Goal: Information Seeking & Learning: Learn about a topic

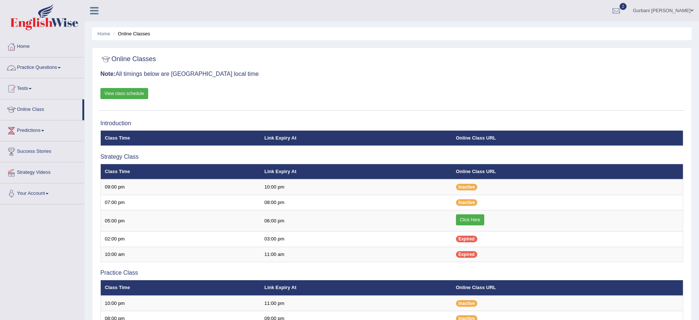
click at [49, 66] on link "Practice Questions" at bounding box center [42, 66] width 84 height 18
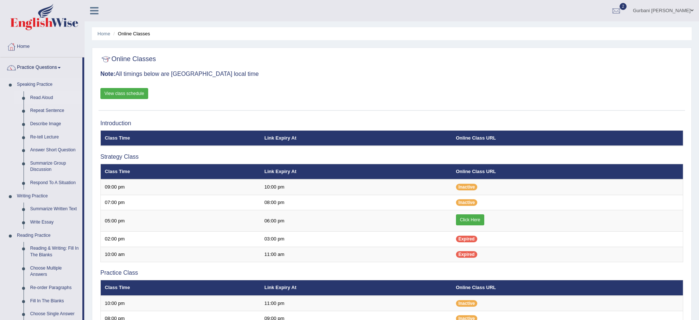
click at [45, 94] on link "Read Aloud" at bounding box center [55, 97] width 56 height 13
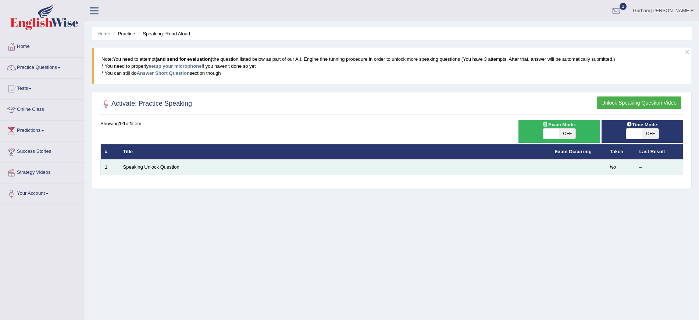
click at [507, 163] on td "Speaking Unlock Question" at bounding box center [335, 166] width 432 height 15
click at [166, 166] on link "Speaking Unlock Question" at bounding box center [151, 167] width 56 height 6
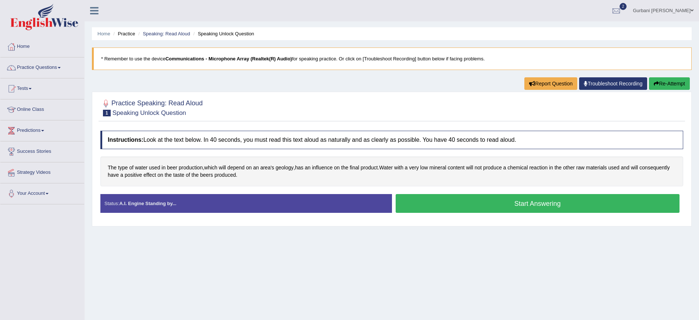
click at [452, 201] on button "Start Answering" at bounding box center [538, 203] width 284 height 19
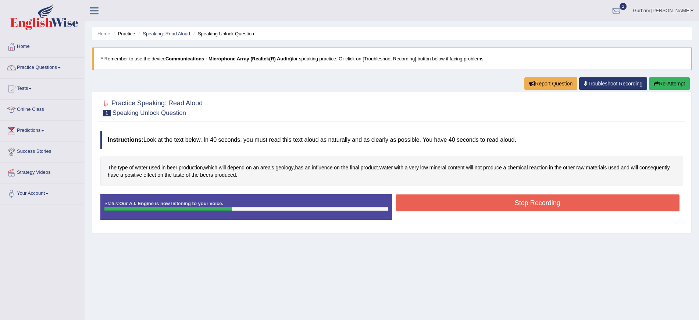
click at [442, 210] on button "Stop Recording" at bounding box center [538, 202] width 284 height 17
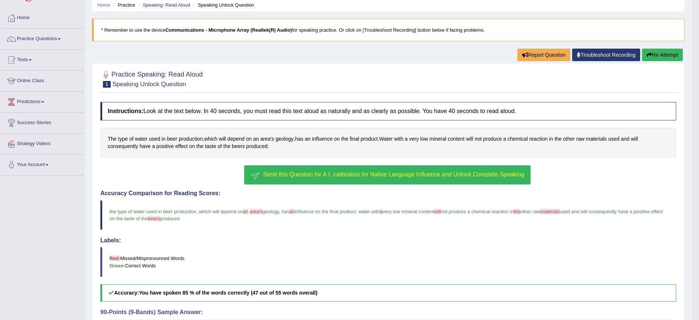
scroll to position [28, 0]
click at [320, 178] on button "Send this Question for A.I. calibration for Native Language Influence and Unloc…" at bounding box center [387, 175] width 286 height 19
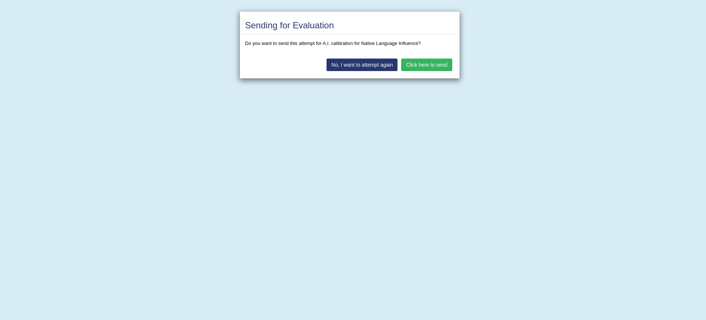
click at [415, 67] on button "Click here to send" at bounding box center [426, 64] width 51 height 13
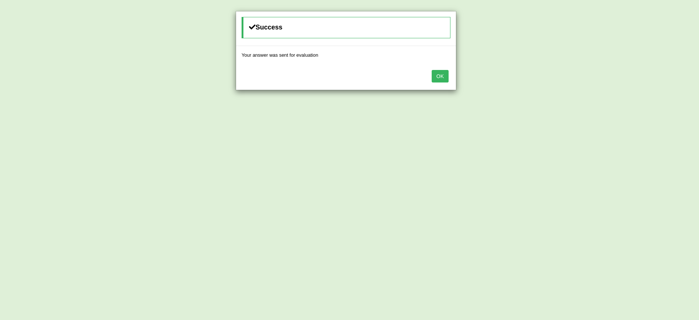
click at [446, 75] on button "OK" at bounding box center [440, 76] width 17 height 13
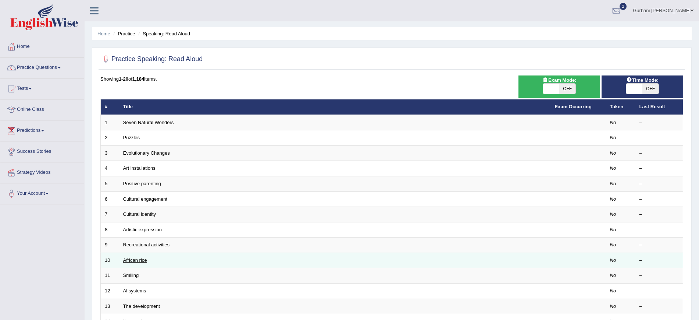
click at [140, 260] on link "African rice" at bounding box center [135, 260] width 24 height 6
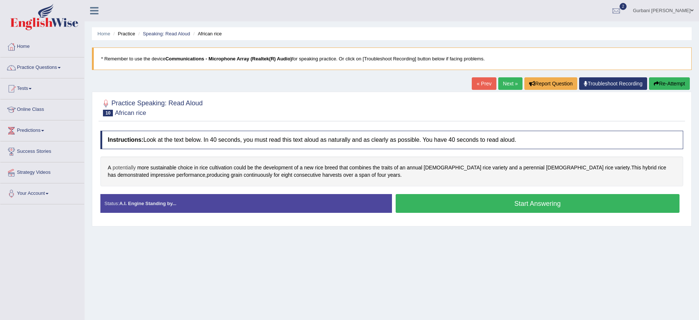
click at [130, 166] on span "potentially" at bounding box center [124, 168] width 23 height 8
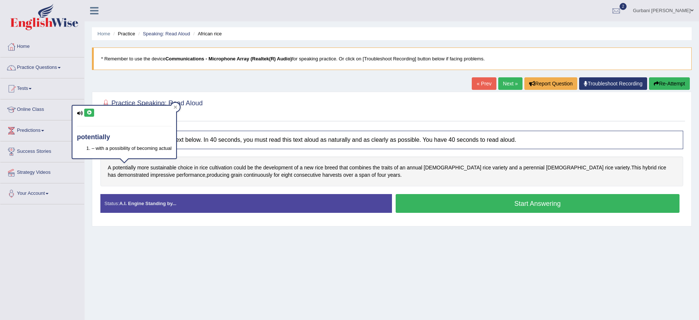
click at [94, 117] on div "potentially – with a possibility of becoming actual" at bounding box center [124, 132] width 104 height 53
click at [90, 114] on icon at bounding box center [89, 112] width 6 height 4
click at [78, 113] on icon at bounding box center [80, 113] width 6 height 5
click at [175, 105] on icon at bounding box center [176, 107] width 4 height 4
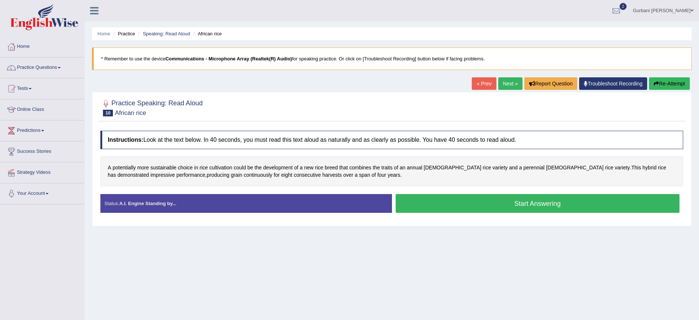
click at [432, 198] on button "Start Answering" at bounding box center [538, 203] width 284 height 19
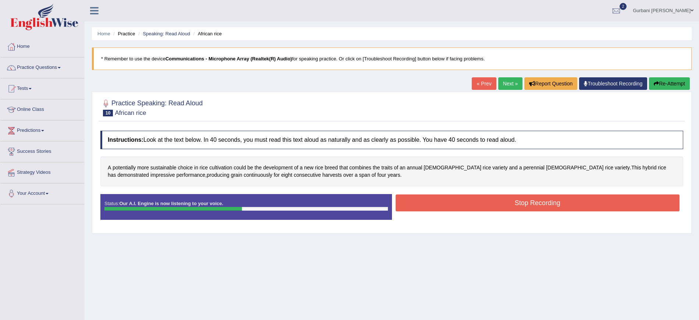
click at [433, 202] on button "Stop Recording" at bounding box center [538, 202] width 284 height 17
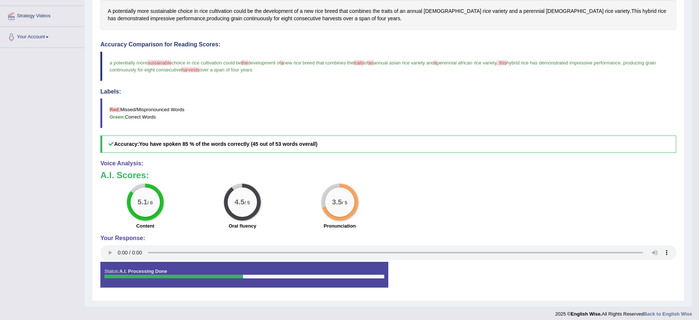
scroll to position [162, 0]
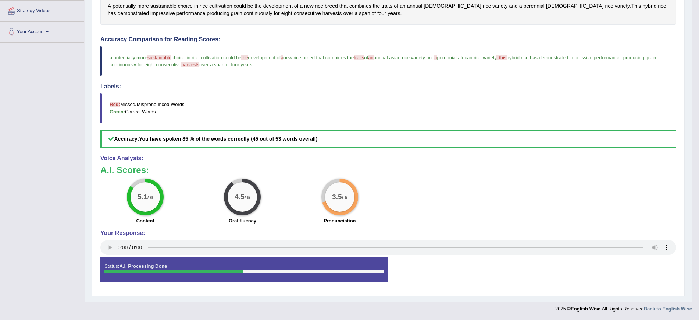
click at [334, 194] on big "3.5" at bounding box center [337, 197] width 10 height 8
click at [341, 221] on label "Pronunciation" at bounding box center [340, 220] width 32 height 7
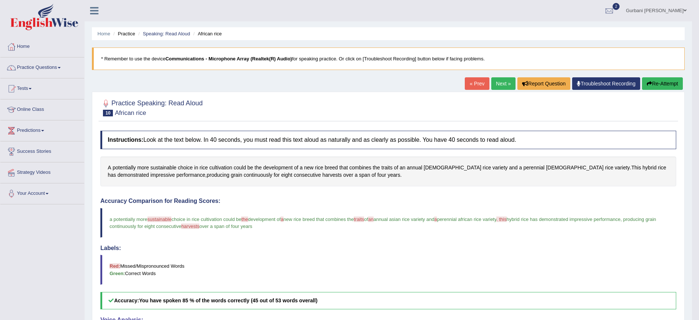
click at [504, 84] on link "Next »" at bounding box center [504, 83] width 24 height 13
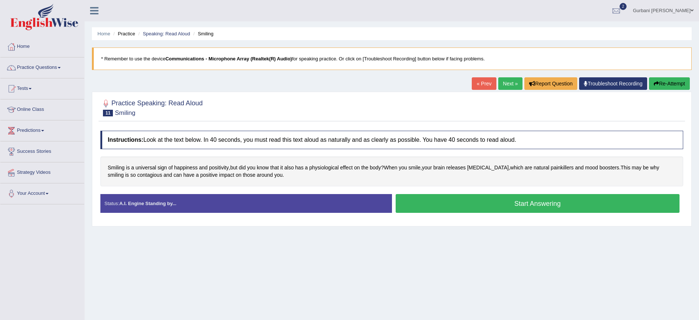
click at [457, 198] on button "Start Answering" at bounding box center [538, 203] width 284 height 19
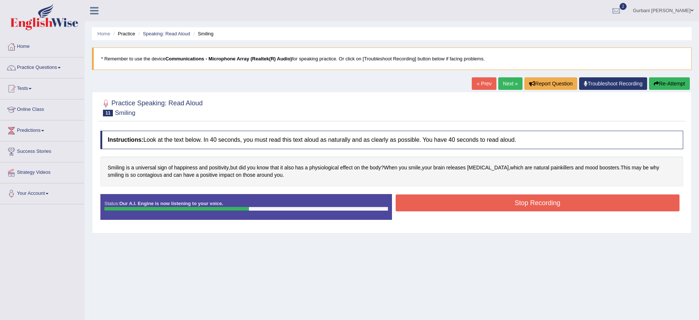
click at [479, 198] on button "Stop Recording" at bounding box center [538, 202] width 284 height 17
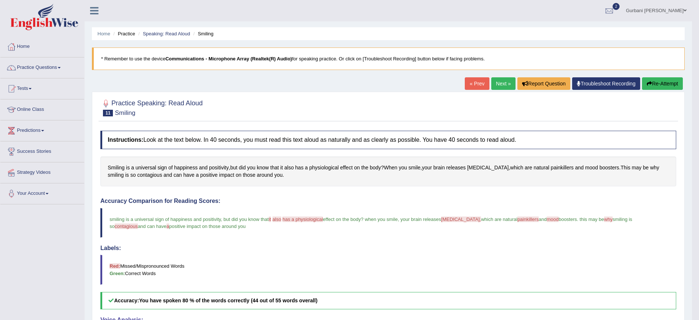
click at [499, 81] on link "Next »" at bounding box center [504, 83] width 24 height 13
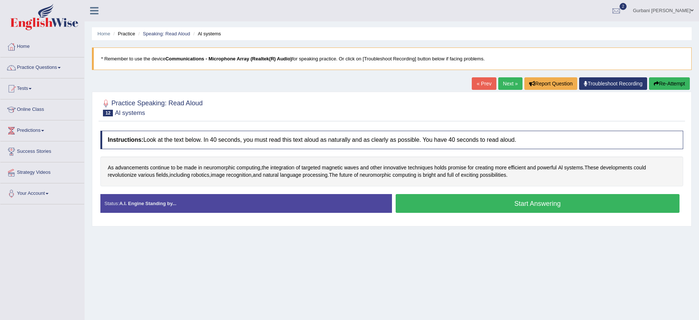
click at [480, 205] on button "Start Answering" at bounding box center [538, 203] width 284 height 19
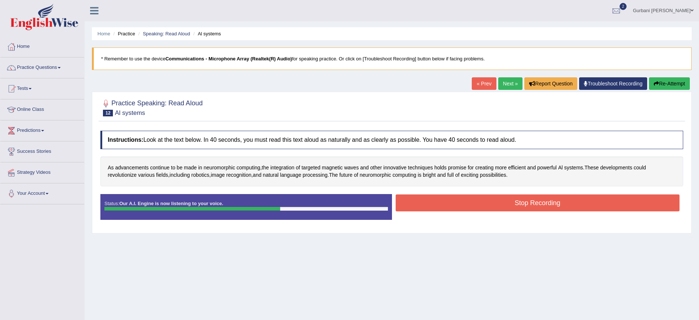
click at [479, 205] on button "Stop Recording" at bounding box center [538, 202] width 284 height 17
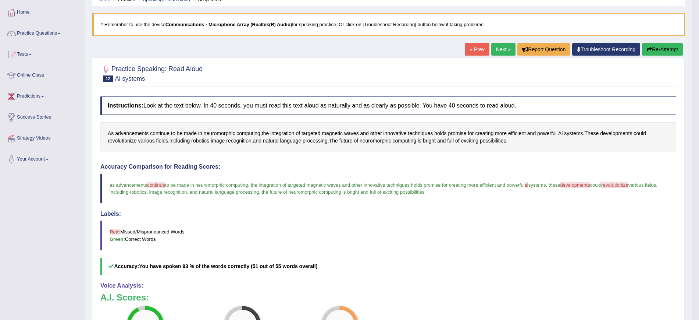
scroll to position [34, 0]
click at [650, 47] on icon "button" at bounding box center [649, 49] width 5 height 5
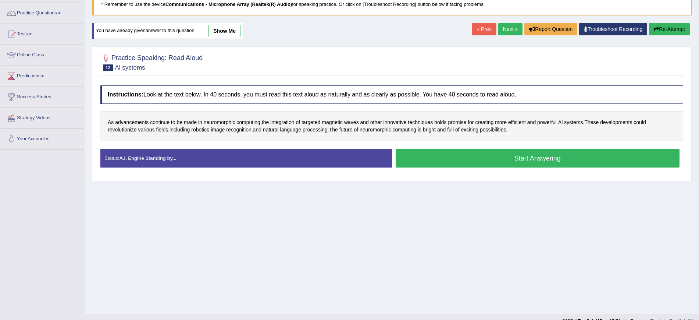
scroll to position [55, 0]
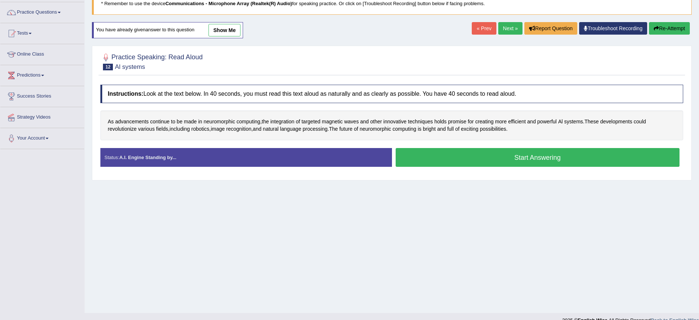
click at [502, 156] on button "Start Answering" at bounding box center [538, 157] width 284 height 19
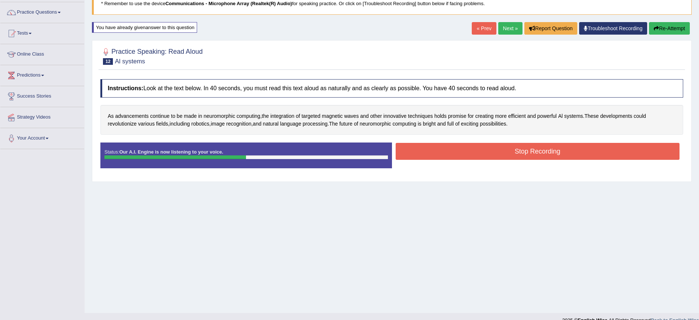
click at [509, 152] on button "Stop Recording" at bounding box center [538, 151] width 284 height 17
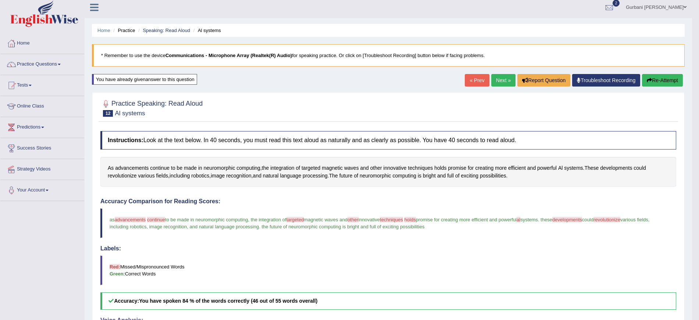
scroll to position [3, 0]
click at [654, 80] on button "Re-Attempt" at bounding box center [662, 80] width 41 height 13
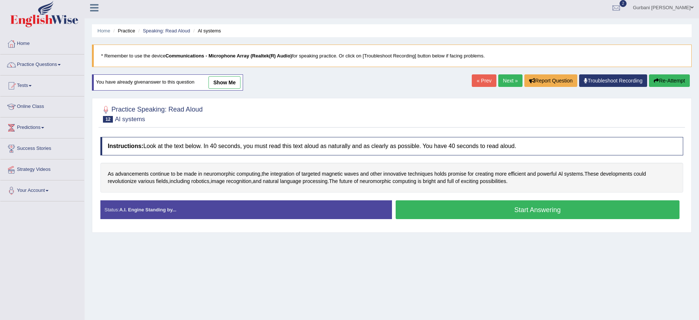
click at [671, 84] on button "Re-Attempt" at bounding box center [669, 80] width 41 height 13
click at [510, 75] on link "Next »" at bounding box center [511, 80] width 24 height 13
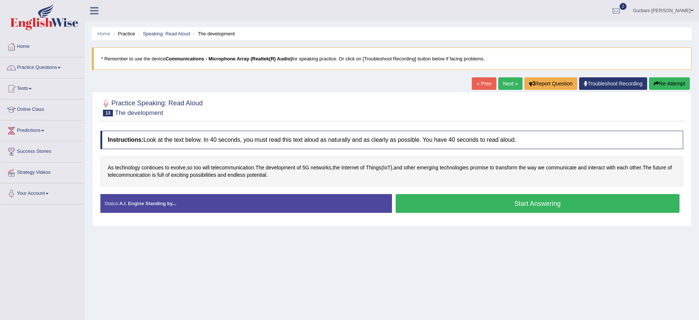
click at [471, 202] on button "Start Answering" at bounding box center [538, 203] width 284 height 19
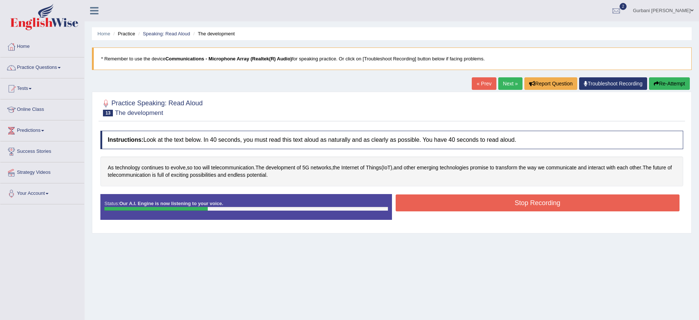
click at [490, 201] on button "Stop Recording" at bounding box center [538, 202] width 284 height 17
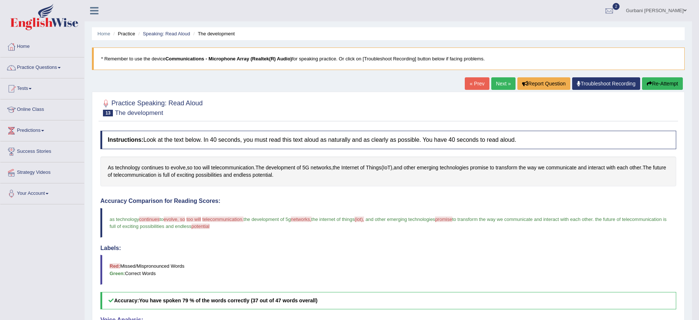
click at [498, 82] on link "Next »" at bounding box center [504, 83] width 24 height 13
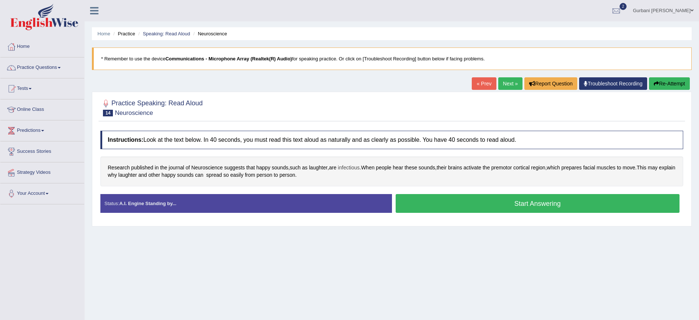
click at [354, 169] on span "infectious" at bounding box center [349, 168] width 22 height 8
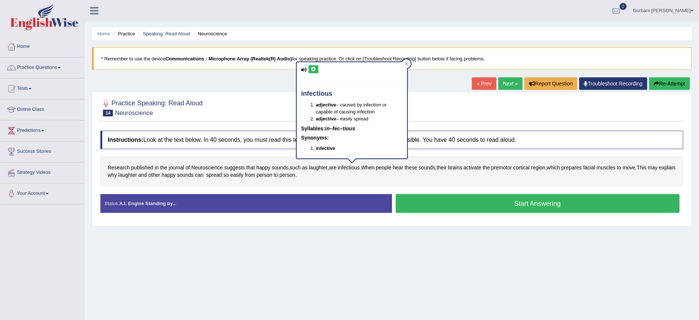
click at [314, 69] on icon at bounding box center [314, 69] width 6 height 4
click at [406, 62] on icon at bounding box center [407, 64] width 4 height 4
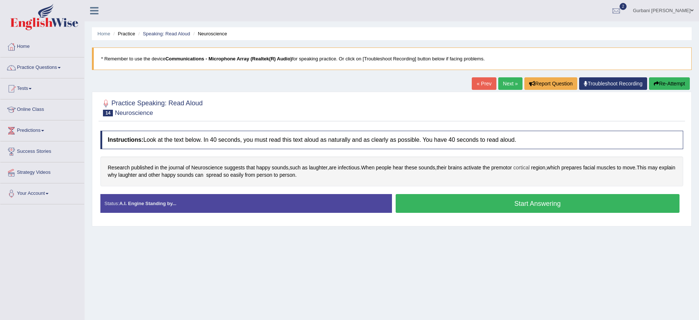
click at [530, 169] on span "cortical" at bounding box center [522, 168] width 16 height 8
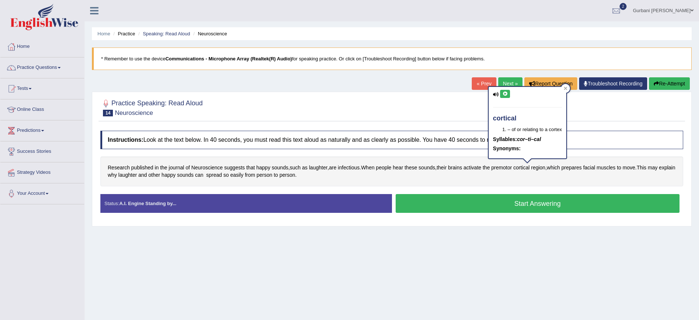
click at [507, 94] on icon at bounding box center [506, 94] width 6 height 4
click at [567, 88] on icon at bounding box center [566, 88] width 4 height 4
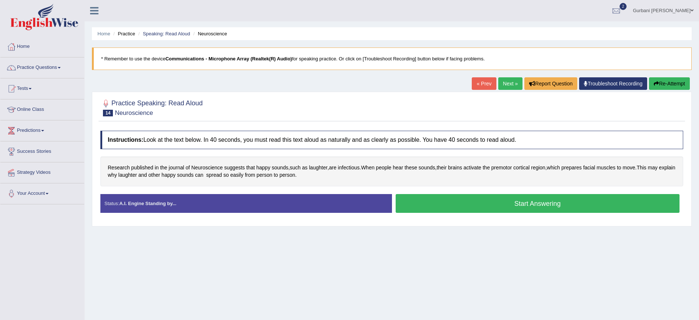
click at [490, 204] on button "Start Answering" at bounding box center [538, 203] width 284 height 19
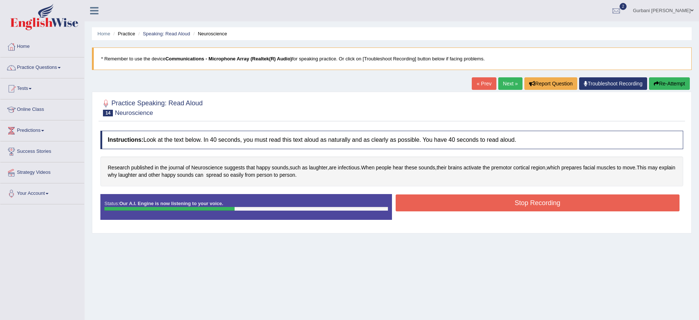
click at [434, 198] on button "Stop Recording" at bounding box center [538, 202] width 284 height 17
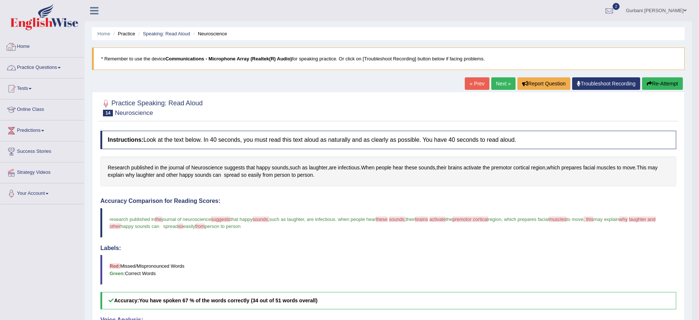
click at [31, 67] on link "Practice Questions" at bounding box center [42, 66] width 84 height 18
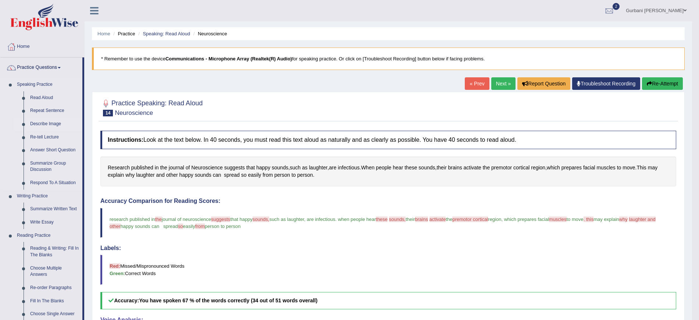
click at [40, 122] on link "Describe Image" at bounding box center [55, 123] width 56 height 13
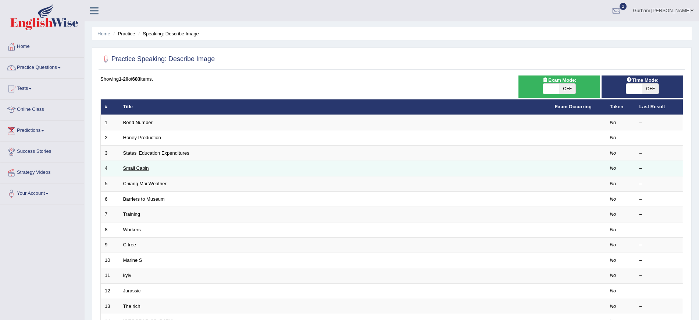
click at [135, 169] on link "Small Cabin" at bounding box center [136, 168] width 26 height 6
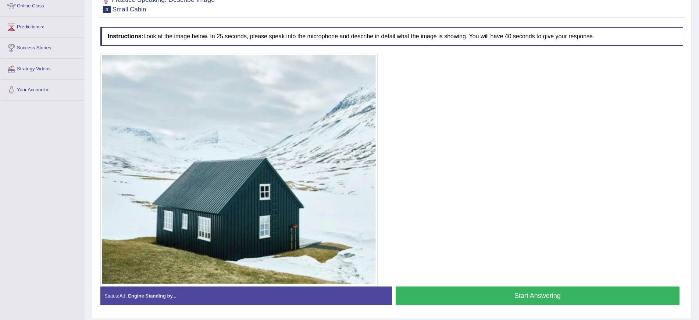
scroll to position [104, 0]
click at [435, 293] on button "Start Answering" at bounding box center [538, 295] width 284 height 19
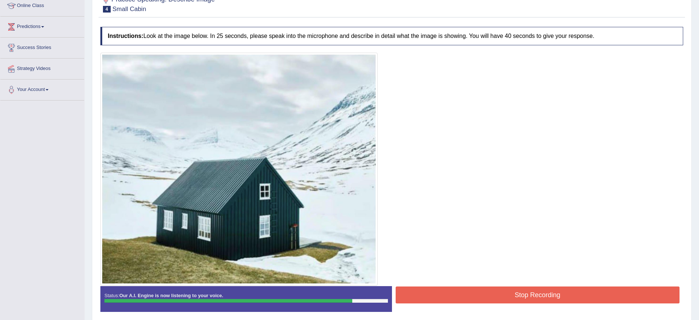
click at [435, 293] on button "Stop Recording" at bounding box center [538, 294] width 284 height 17
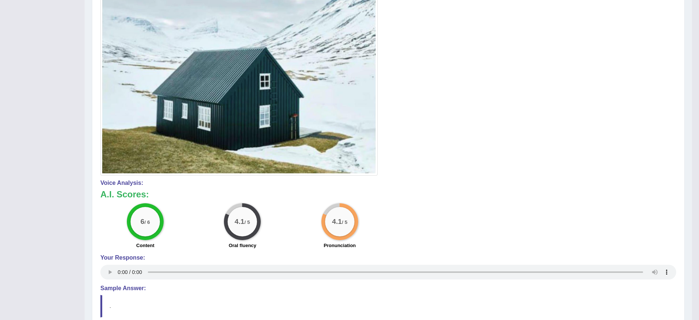
scroll to position [282, 0]
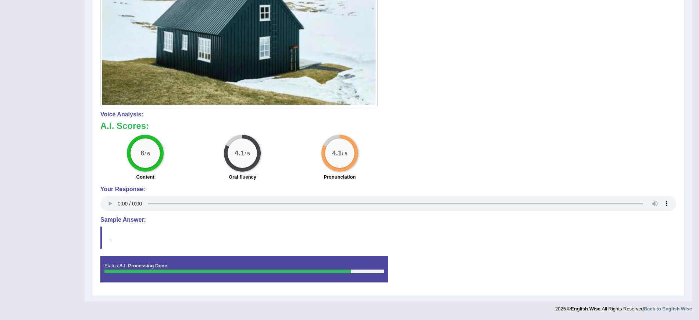
click at [131, 226] on blockquote "." at bounding box center [388, 237] width 576 height 22
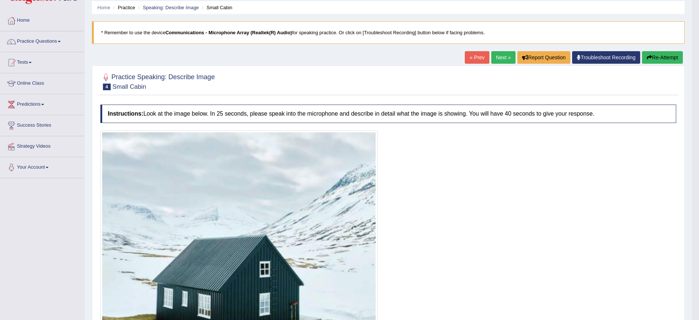
scroll to position [0, 0]
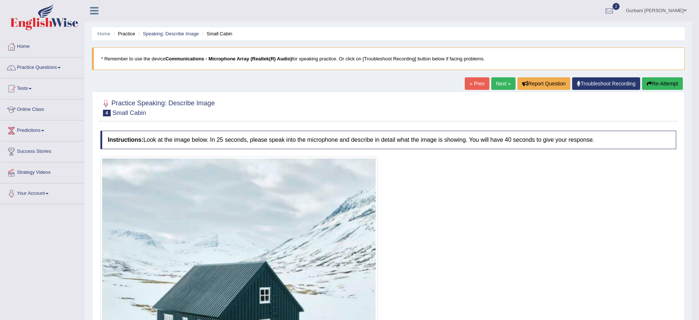
click at [495, 80] on link "Next »" at bounding box center [504, 83] width 24 height 13
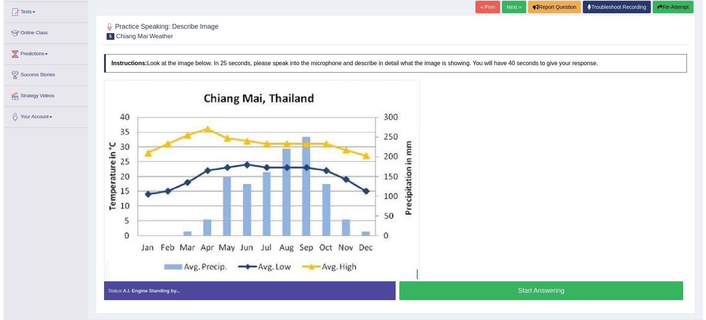
scroll to position [77, 0]
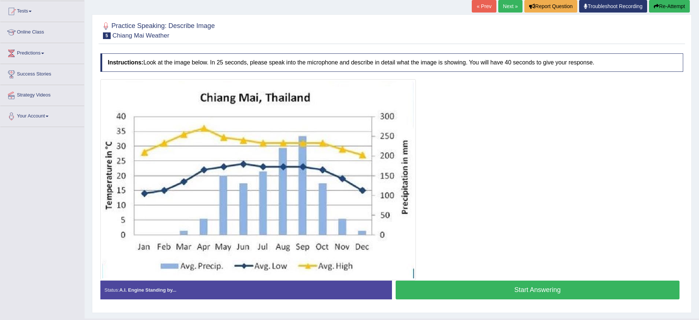
click at [478, 290] on button "Start Answering" at bounding box center [538, 289] width 284 height 19
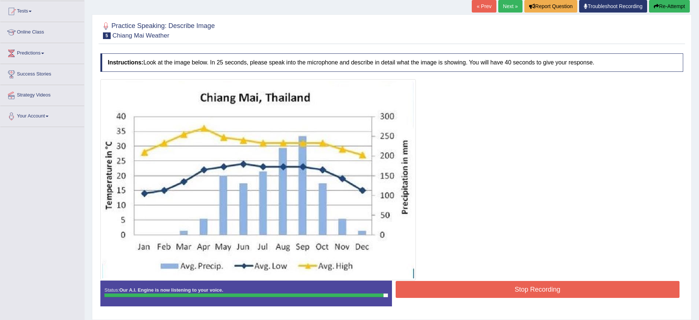
click at [478, 290] on button "Stop Recording" at bounding box center [538, 289] width 284 height 17
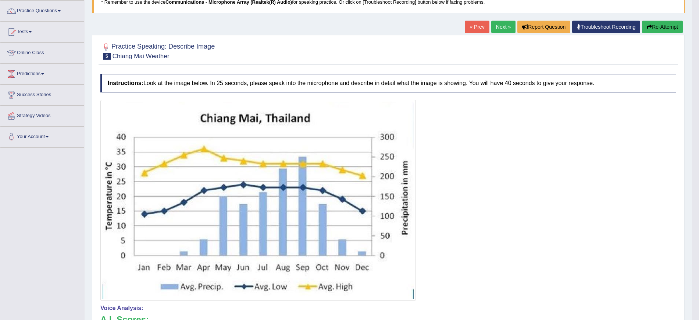
scroll to position [56, 0]
click at [647, 24] on button "Re-Attempt" at bounding box center [662, 27] width 41 height 13
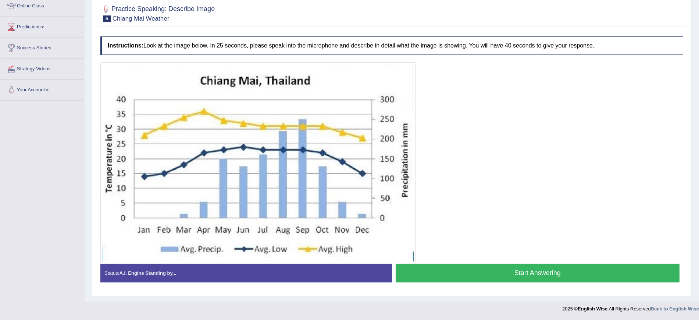
scroll to position [103, 0]
click at [486, 273] on button "Start Answering" at bounding box center [538, 273] width 284 height 19
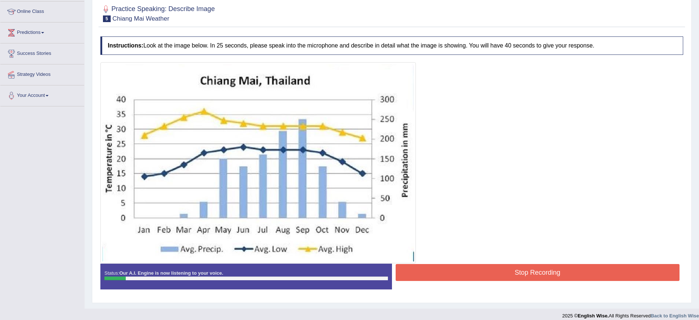
click at [408, 266] on button "Stop Recording" at bounding box center [538, 272] width 284 height 17
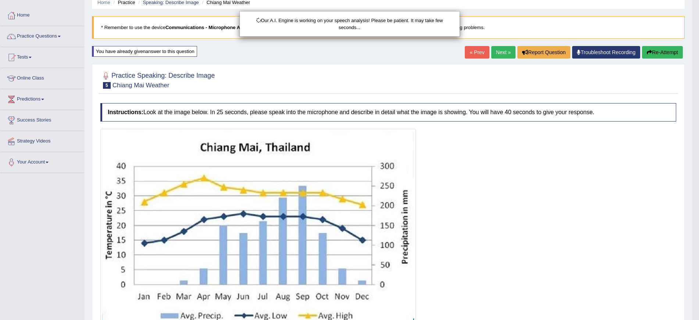
scroll to position [30, 0]
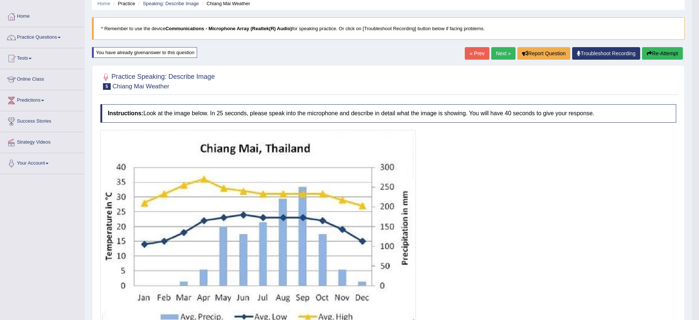
click at [643, 57] on button "Re-Attempt" at bounding box center [662, 53] width 41 height 13
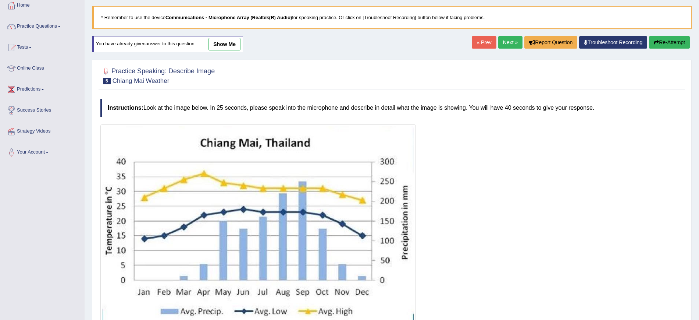
scroll to position [103, 0]
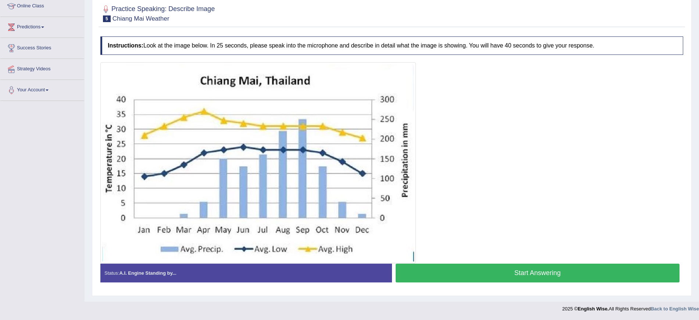
click at [478, 271] on button "Start Answering" at bounding box center [538, 272] width 284 height 19
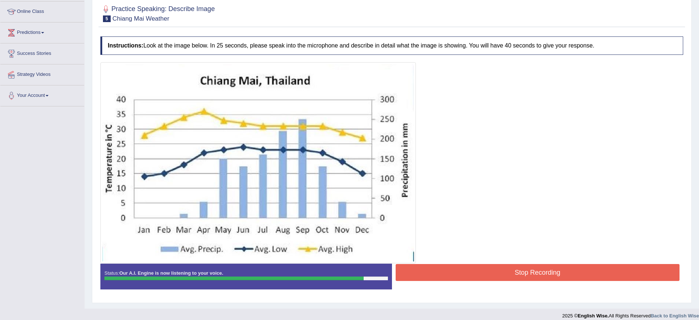
click at [458, 267] on button "Stop Recording" at bounding box center [538, 272] width 284 height 17
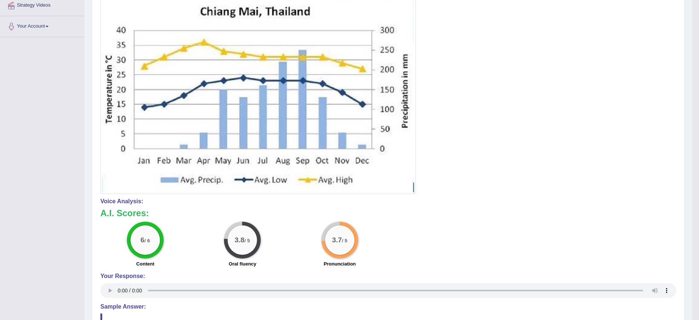
click at [235, 240] on big "3.8" at bounding box center [240, 240] width 10 height 8
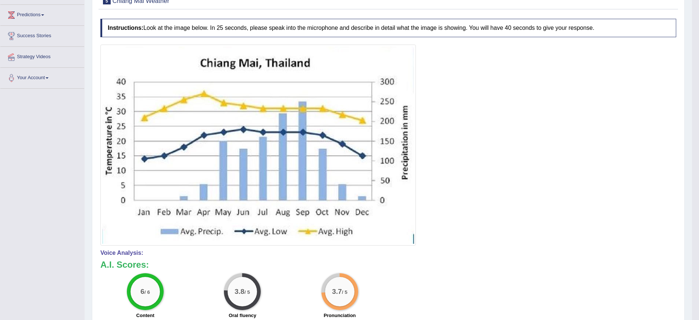
scroll to position [0, 0]
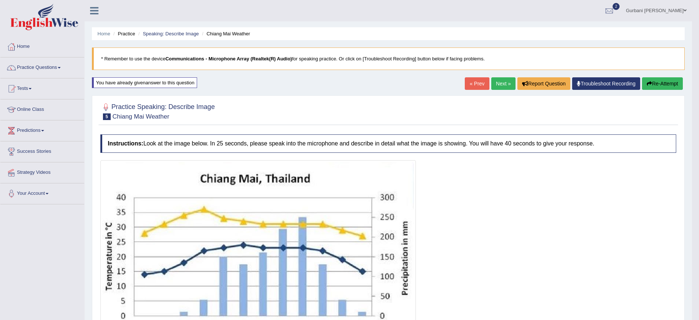
click at [491, 77] on div "Home Practice Speaking: Describe Image Chiang Mai Weather * Remember to use the…" at bounding box center [389, 277] width 608 height 555
click at [493, 78] on link "Next »" at bounding box center [504, 83] width 24 height 13
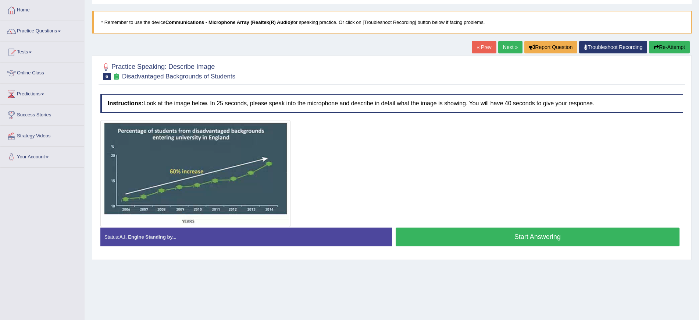
scroll to position [37, 0]
click at [426, 233] on button "Start Answering" at bounding box center [538, 236] width 284 height 19
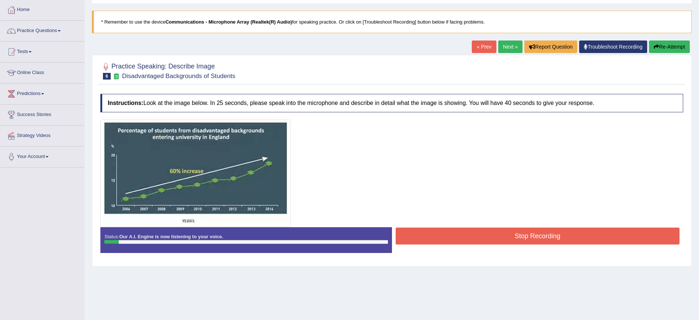
click at [426, 233] on button "Stop Recording" at bounding box center [538, 235] width 284 height 17
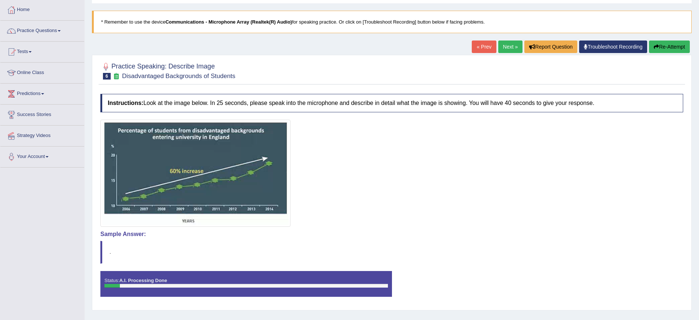
click at [0, 0] on div "Our A.I. Engine is working on your speech analysis! Please be patient. It may t…" at bounding box center [0, 0] width 0 height 0
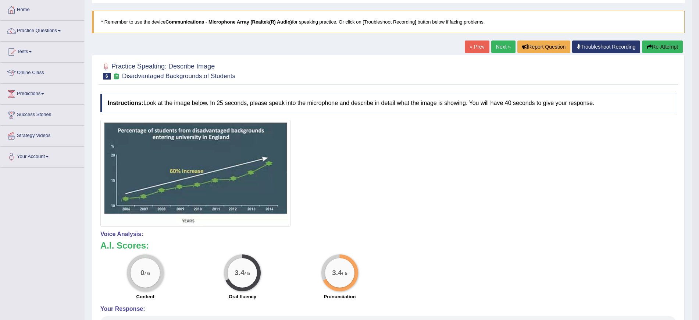
click at [661, 44] on button "Re-Attempt" at bounding box center [662, 46] width 41 height 13
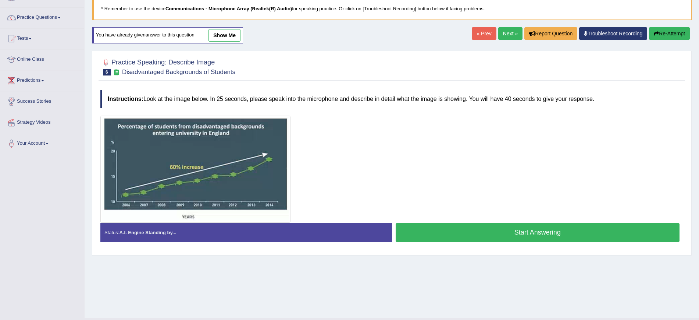
scroll to position [51, 0]
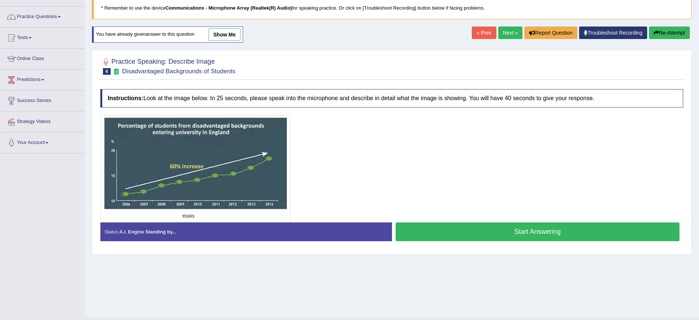
click at [500, 233] on button "Start Answering" at bounding box center [538, 231] width 284 height 19
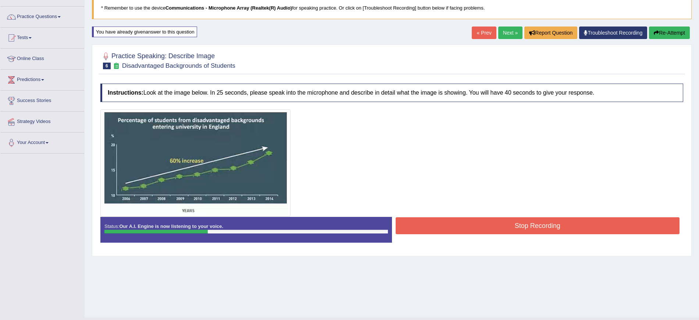
click at [659, 34] on button "Re-Attempt" at bounding box center [669, 32] width 41 height 13
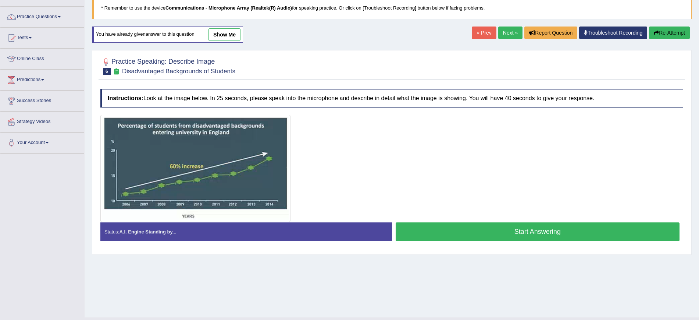
click at [515, 224] on button "Start Answering" at bounding box center [538, 231] width 284 height 19
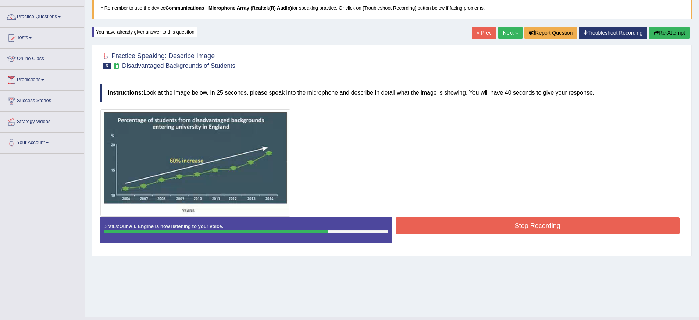
click at [447, 225] on button "Stop Recording" at bounding box center [538, 225] width 284 height 17
